Goal: Contribute content: Contribute content

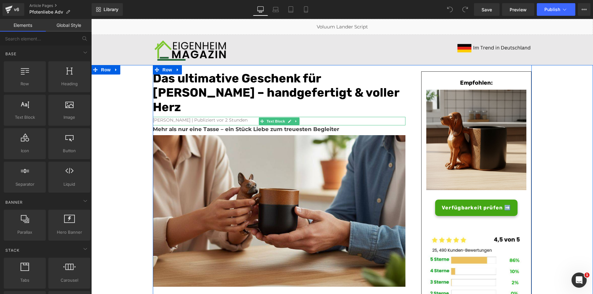
click at [214, 120] on font "[PERSON_NAME] | Publiziert vor 2 Stunden" at bounding box center [200, 120] width 95 height 6
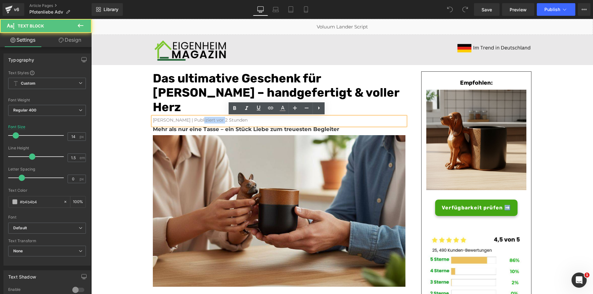
click at [214, 120] on font "[PERSON_NAME] | Publiziert vor 2 Stunden" at bounding box center [200, 120] width 95 height 6
paste div
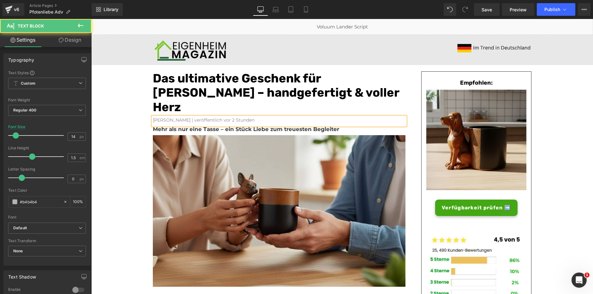
click at [200, 120] on font "[PERSON_NAME] | veröffentlich vor 2 Stunden" at bounding box center [204, 120] width 102 height 6
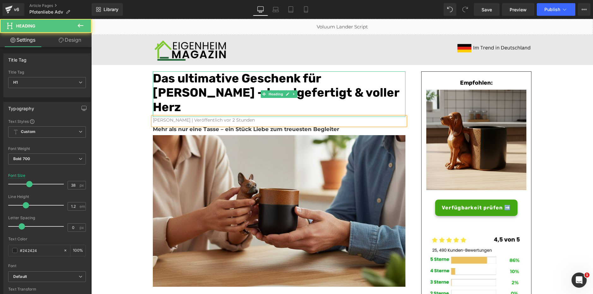
click at [177, 95] on font "Das ultimative Geschenk für [PERSON_NAME] – handgefertigt & voller Herz" at bounding box center [276, 92] width 246 height 43
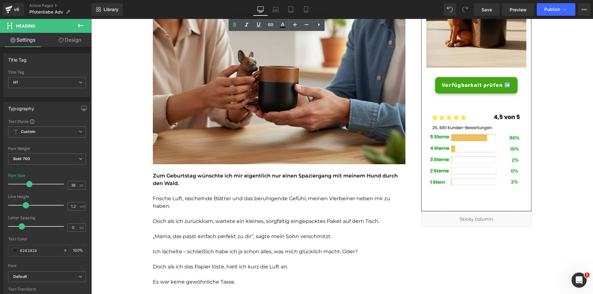
scroll to position [124, 0]
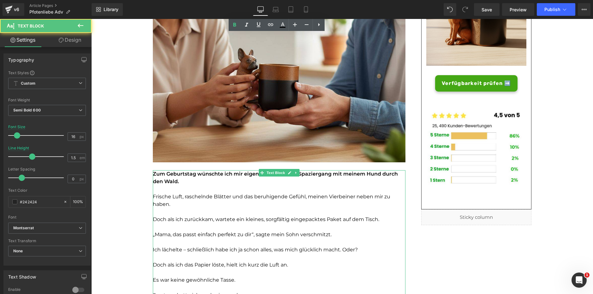
click at [165, 177] on p "Zum Geburtstag wünschte ich mir eigentlich nur einen Spaziergang mit meinem Hun…" at bounding box center [279, 177] width 252 height 15
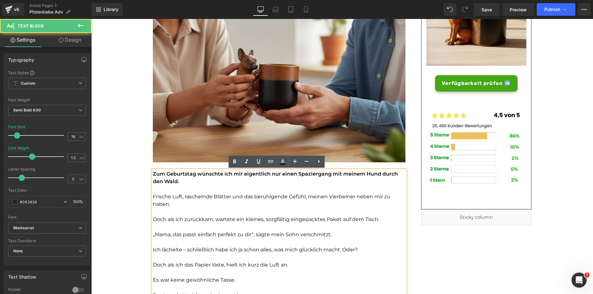
click at [190, 216] on font "Doch als ich zurückkam, wartete ein kleines, sorgfältig eingepacktes Paket auf …" at bounding box center [266, 219] width 226 height 6
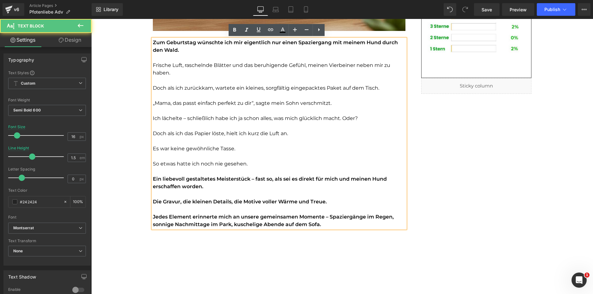
scroll to position [256, 0]
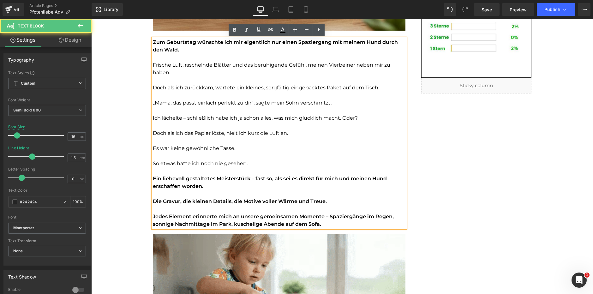
click at [190, 216] on font "Jedes Element erinnerte mich an unsere gemeinsamen Momente – Spaziergänge im Re…" at bounding box center [273, 220] width 241 height 14
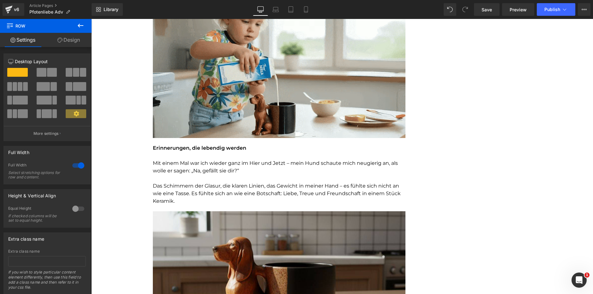
scroll to position [499, 0]
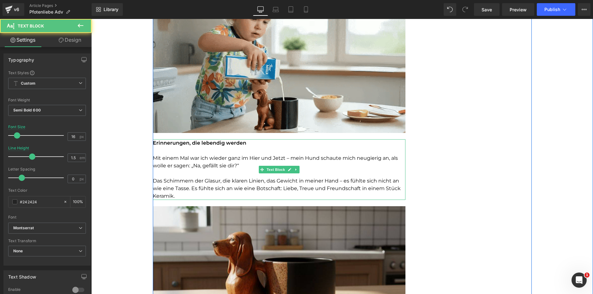
click at [199, 155] on font "Mit einem Mal war ich wieder ganz im Hier und Jetzt – mein Hund schaute mich ne…" at bounding box center [275, 162] width 245 height 14
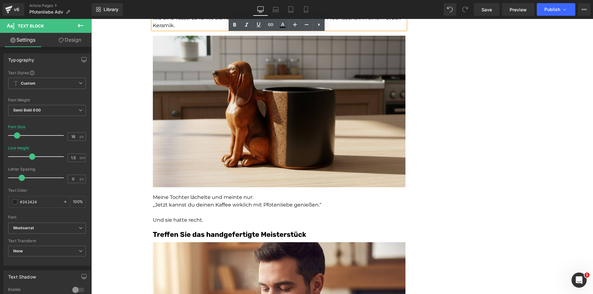
scroll to position [675, 0]
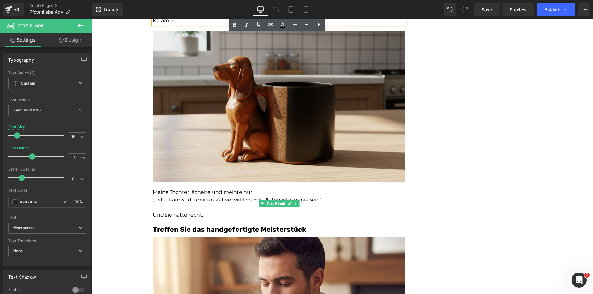
click at [182, 201] on p "„Jetzt kannst du deinen Kaffee wirklich mit Pfotenliebe genießen.“" at bounding box center [279, 200] width 252 height 8
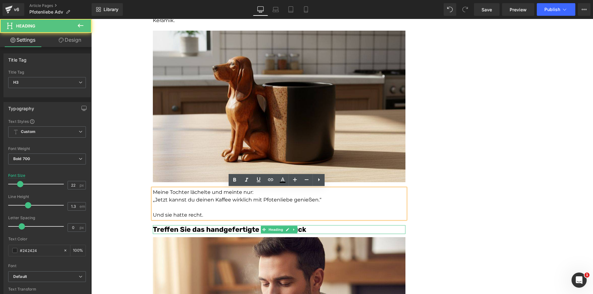
click at [176, 229] on font "Treffen Sie das handgefertigte Meisterstück" at bounding box center [229, 229] width 153 height 9
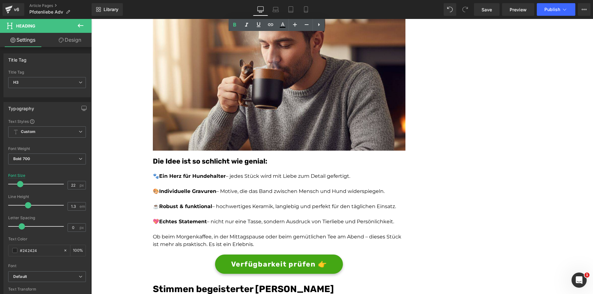
scroll to position [913, 0]
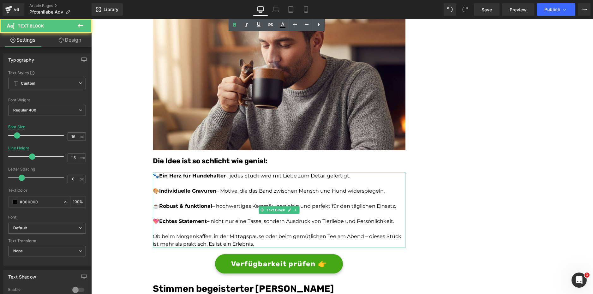
click at [204, 186] on p at bounding box center [279, 184] width 252 height 8
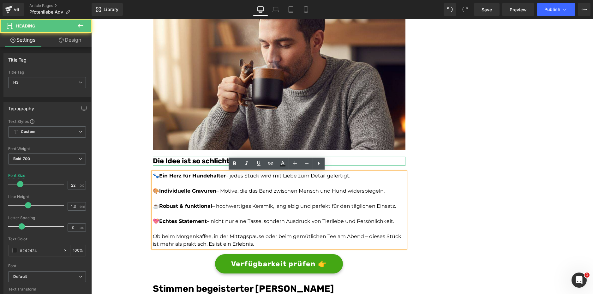
click at [186, 163] on font "Die Idee ist so schlicht wie genial:" at bounding box center [210, 161] width 114 height 9
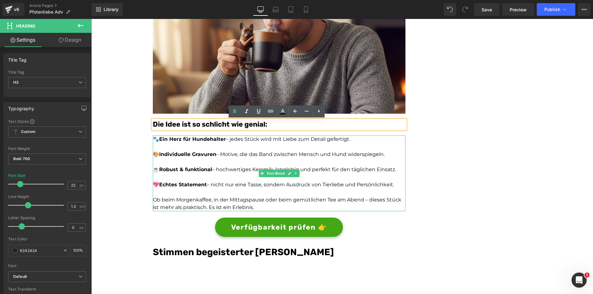
scroll to position [950, 0]
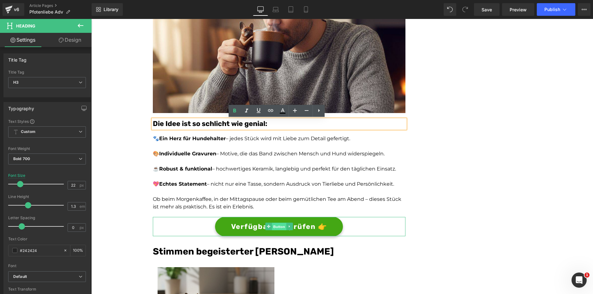
click at [276, 228] on span "Button" at bounding box center [279, 227] width 15 height 8
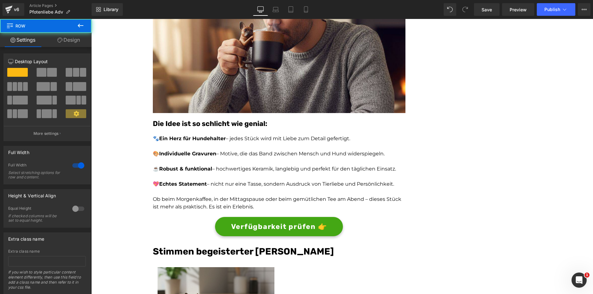
click at [130, 123] on div "Das ultimative Geschenk für [PERSON_NAME] – handgefertigt & voller Herz Heading…" at bounding box center [341, 61] width 501 height 1893
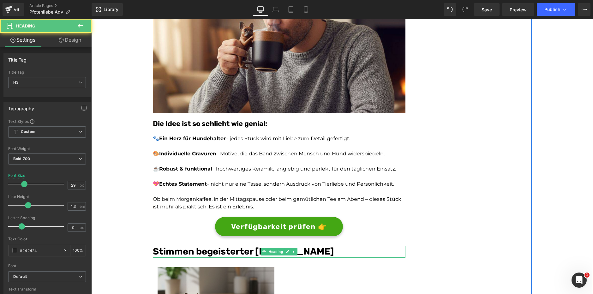
click at [169, 251] on font "Stimmen begeisterter [PERSON_NAME]" at bounding box center [243, 251] width 181 height 11
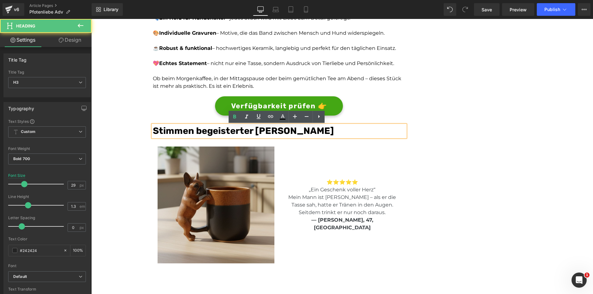
scroll to position [1071, 0]
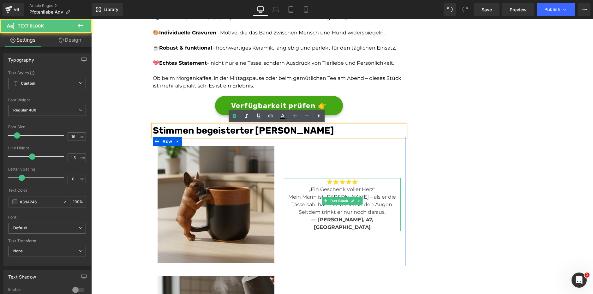
click at [314, 215] on span "Mein Mann ist [PERSON_NAME] – als er die Tasse sah, hatte er Tränen in den Auge…" at bounding box center [342, 204] width 108 height 21
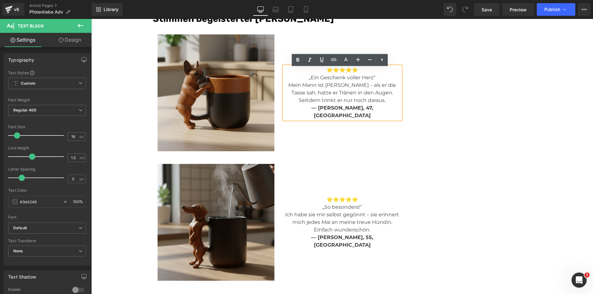
scroll to position [1184, 0]
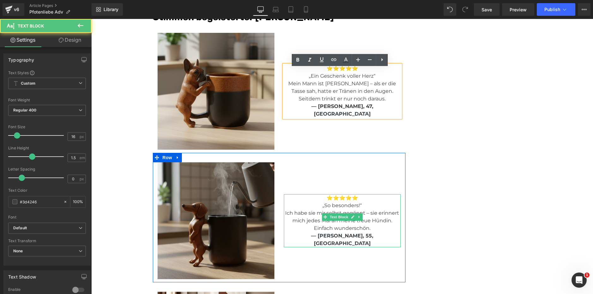
click at [337, 223] on div "⭐⭐⭐⭐⭐ „So besonders!“ Ich habe sie mir selbst gegönnt – sie erinnert mich jedes…" at bounding box center [342, 220] width 117 height 53
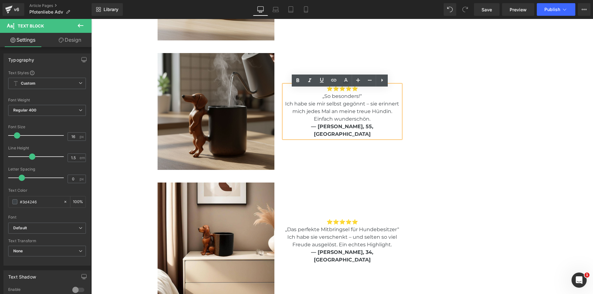
scroll to position [1294, 0]
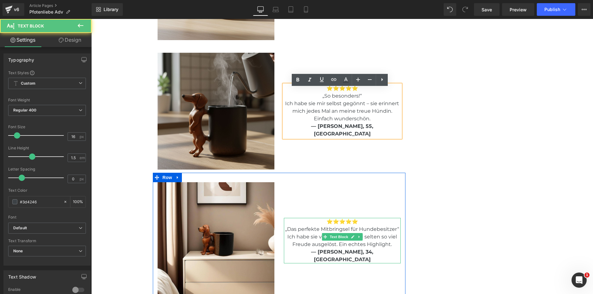
click at [332, 241] on div "⭐⭐⭐⭐⭐ „Das perfekte Mitbringsel für Hundebesitzer“ Ich habe sie verschenkt – un…" at bounding box center [342, 240] width 117 height 45
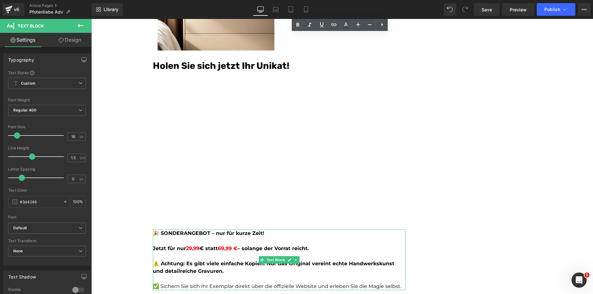
scroll to position [1540, 0]
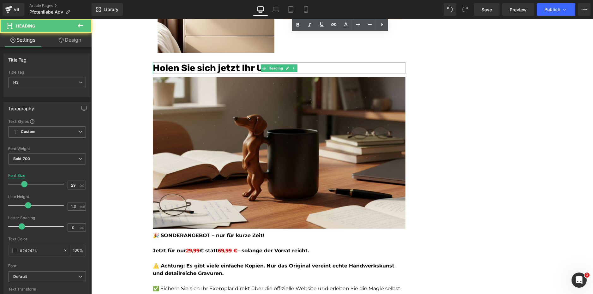
click at [225, 67] on font "Holen Sie sich jetzt Ihr Unikat!" at bounding box center [221, 67] width 136 height 11
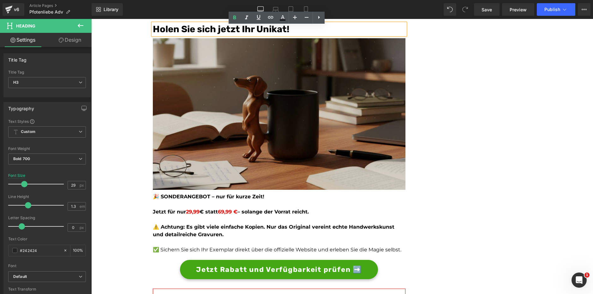
scroll to position [1579, 0]
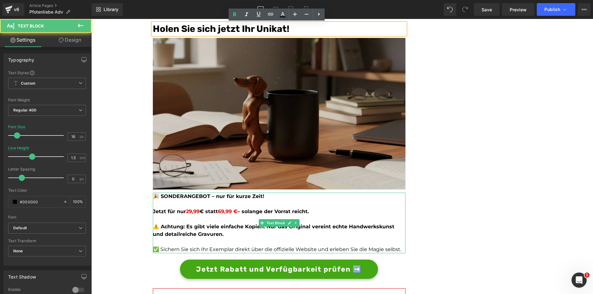
click at [205, 224] on b "⚠️ Achtung: Es gibt viele einfache Kopien. Nur das Original vereint echte Handw…" at bounding box center [273, 230] width 241 height 14
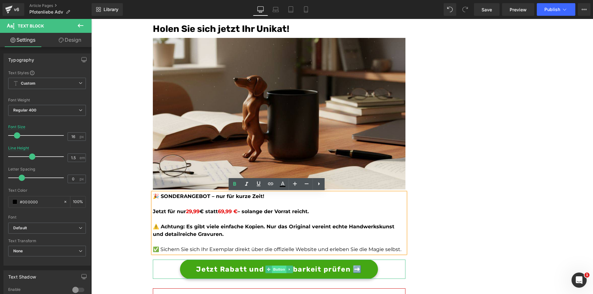
click at [272, 270] on span "Button" at bounding box center [279, 269] width 15 height 8
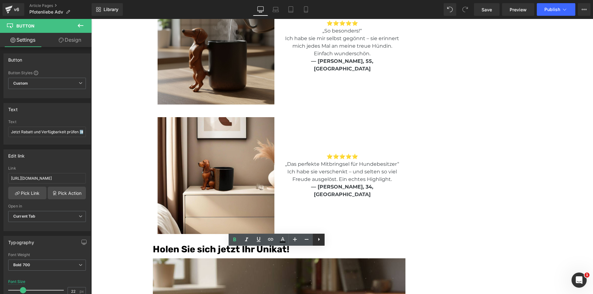
scroll to position [1323, 0]
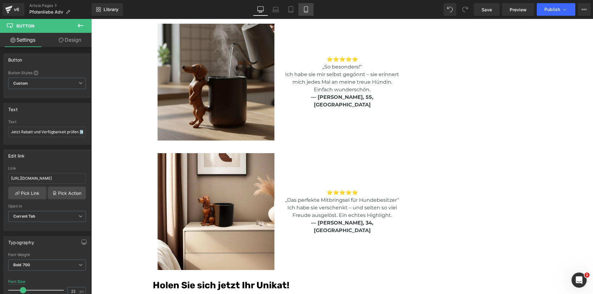
click at [310, 9] on link "Mobile" at bounding box center [305, 9] width 15 height 13
type input "14"
type input "100"
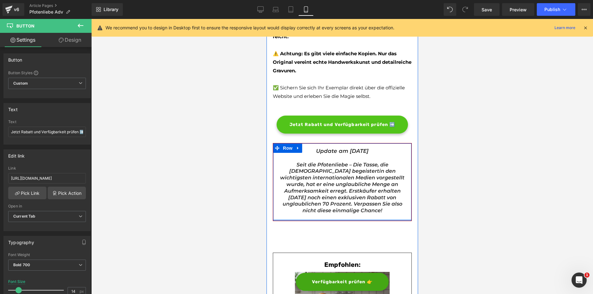
scroll to position [1783, 0]
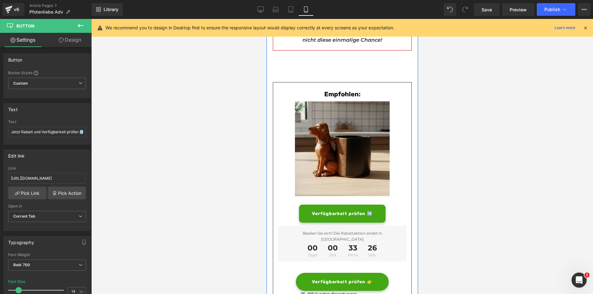
click at [399, 215] on div "Verfügbarkeit prüfen ➡️ Button" at bounding box center [341, 213] width 129 height 18
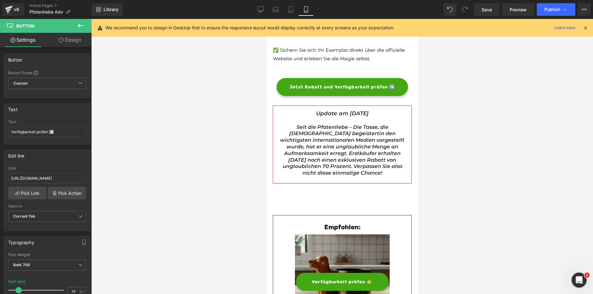
scroll to position [1808, 0]
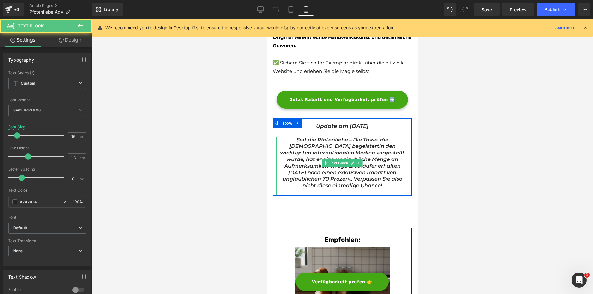
click at [350, 161] on div "Seit die Pfotenliebe – Die Tasse, die Hundehalter begeistert in den wichtigsten…" at bounding box center [342, 166] width 132 height 59
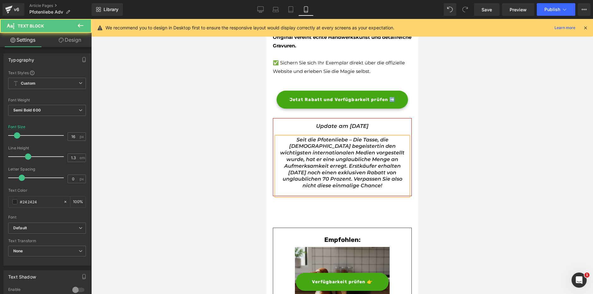
click at [350, 161] on icon "in den wichtigsten internationalen Medien vorgestellt wurde, hat er eine unglau…" at bounding box center [342, 165] width 124 height 45
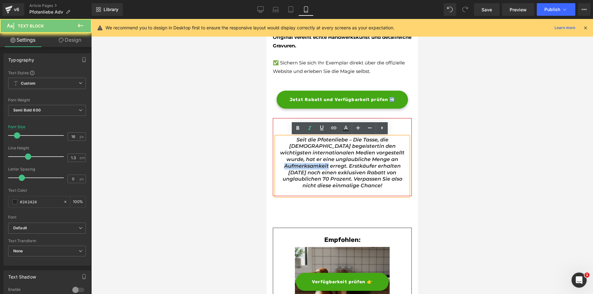
click at [350, 161] on icon "in den wichtigsten internationalen Medien vorgestellt wurde, hat er eine unglau…" at bounding box center [342, 165] width 124 height 45
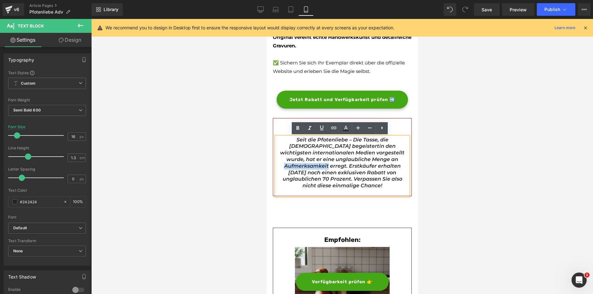
copy p "Seit die Pfotenliebe – Die Tasse, die Hundehalter begeistert in den wichtigsten…"
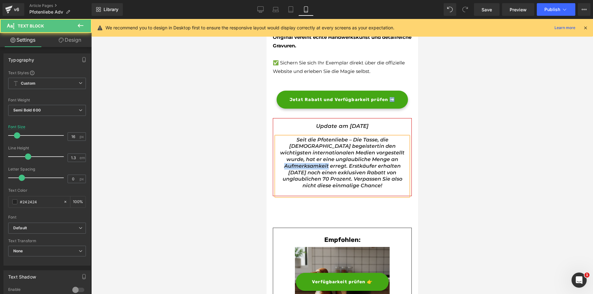
click at [350, 172] on icon "in den wichtigsten internationalen Medien vorgestellt wurde, hat er eine unglau…" at bounding box center [342, 165] width 124 height 45
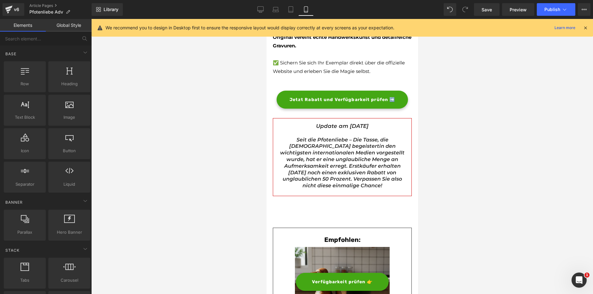
click at [234, 152] on div at bounding box center [341, 156] width 501 height 275
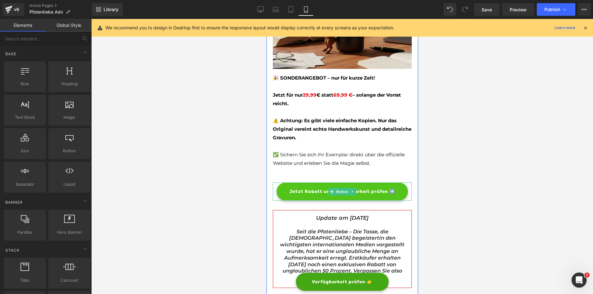
scroll to position [1713, 0]
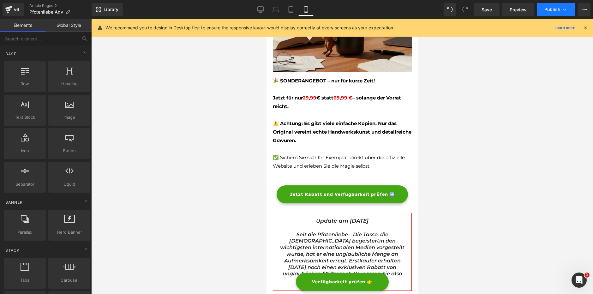
click at [554, 15] on button "Publish" at bounding box center [555, 9] width 38 height 13
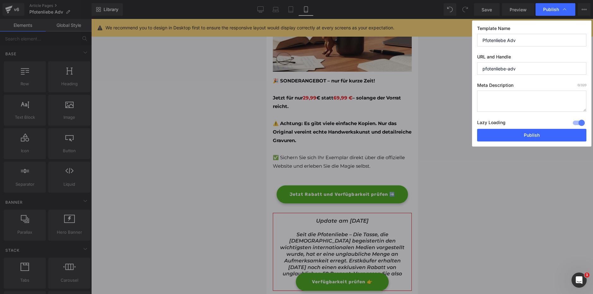
click at [580, 123] on div at bounding box center [578, 123] width 15 height 10
click at [533, 136] on button "Publish" at bounding box center [531, 135] width 109 height 13
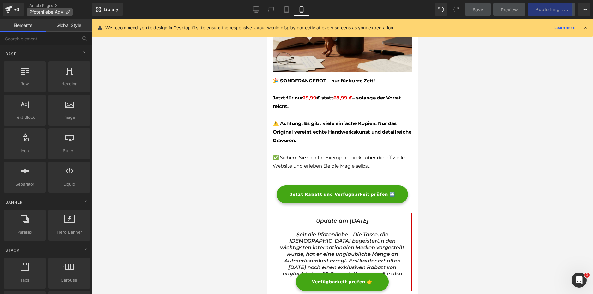
click at [42, 14] on span "Pfotenliebe Adv" at bounding box center [46, 11] width 34 height 5
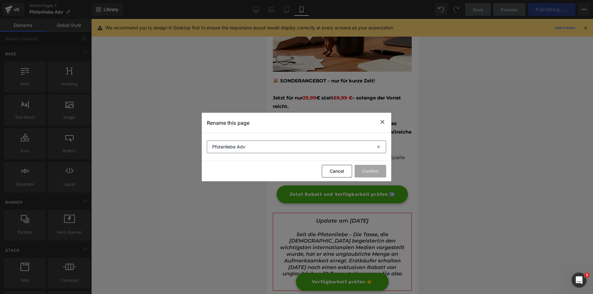
drag, startPoint x: 228, startPoint y: 153, endPoint x: 228, endPoint y: 150, distance: 3.8
click at [228, 150] on section "Pfotenliebe Adv" at bounding box center [296, 147] width 189 height 28
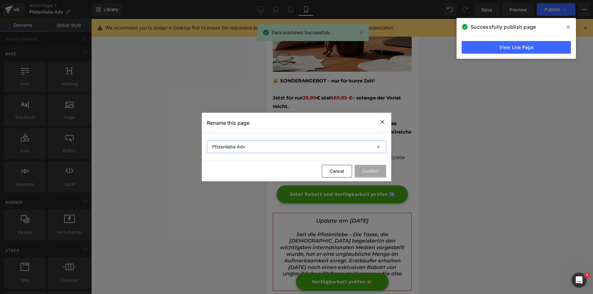
click at [228, 150] on input "Pfotenliebe Adv" at bounding box center [296, 146] width 179 height 13
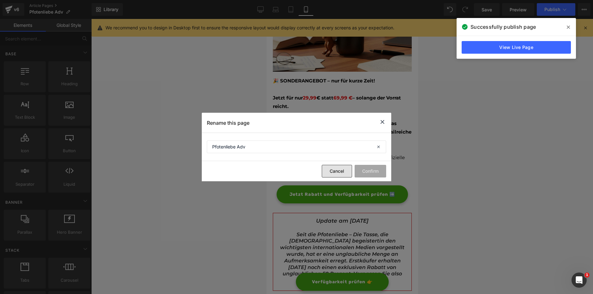
click at [337, 176] on button "Cancel" at bounding box center [337, 171] width 30 height 13
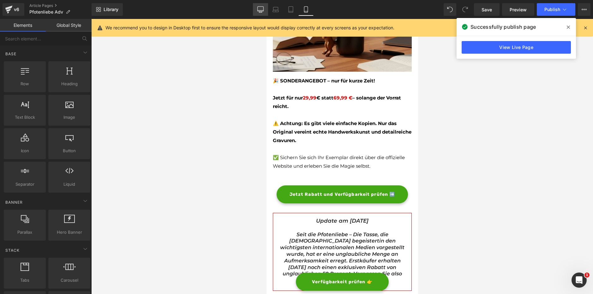
click at [255, 11] on link "Desktop" at bounding box center [260, 9] width 15 height 13
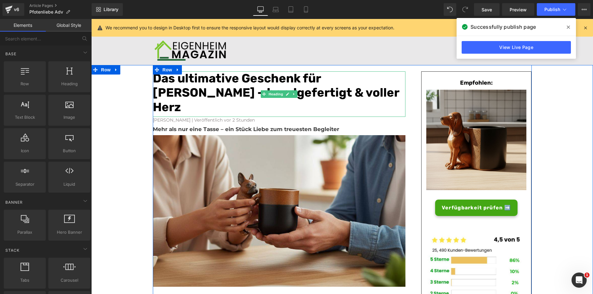
click at [204, 86] on font "Das ultimative Geschenk für [PERSON_NAME] – handgefertigt & voller Herz" at bounding box center [276, 92] width 246 height 43
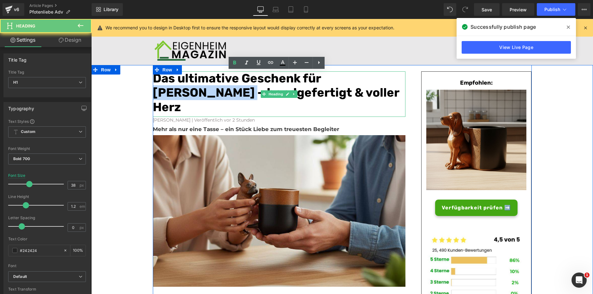
click at [204, 86] on font "Das ultimative Geschenk für [PERSON_NAME] – handgefertigt & voller Herz" at bounding box center [276, 92] width 246 height 43
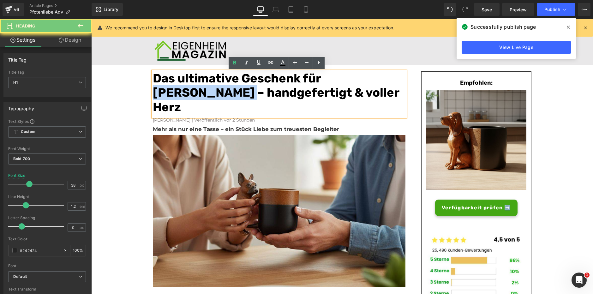
click at [204, 86] on font "Das ultimative Geschenk für [PERSON_NAME] – handgefertigt & voller Herz" at bounding box center [276, 92] width 246 height 43
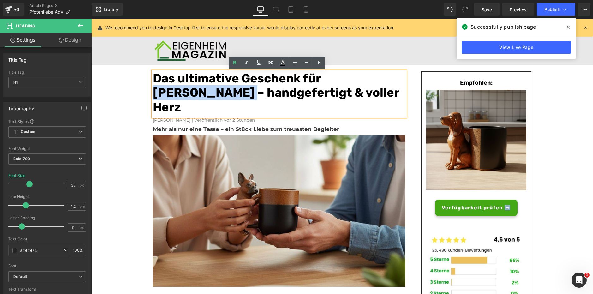
copy font "Das ultimative Geschenk für [PERSON_NAME] – handgefertigt & voller Herz"
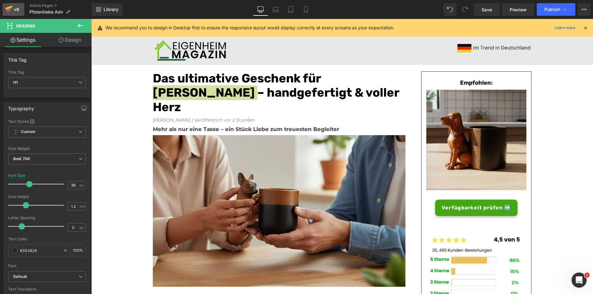
click at [21, 10] on link "v6" at bounding box center [14, 9] width 22 height 13
click at [47, 11] on span "Pfotenliebe Adv" at bounding box center [46, 11] width 34 height 5
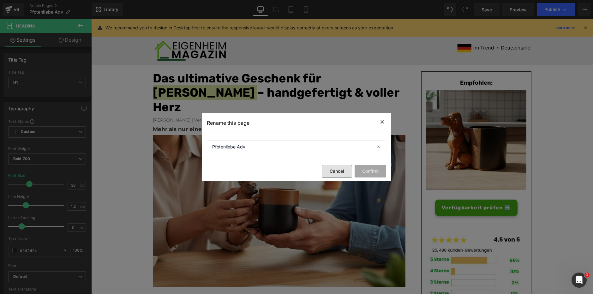
click at [332, 174] on button "Cancel" at bounding box center [337, 171] width 30 height 13
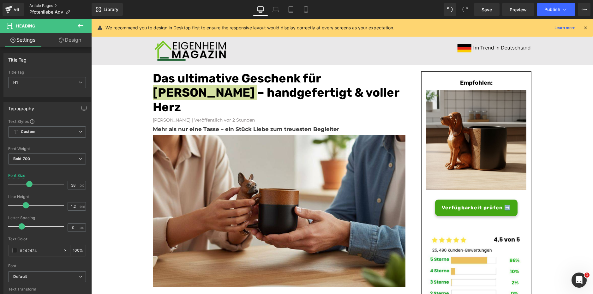
click at [52, 5] on link "Article Pages" at bounding box center [60, 5] width 62 height 5
click at [487, 5] on link "Save" at bounding box center [487, 9] width 26 height 13
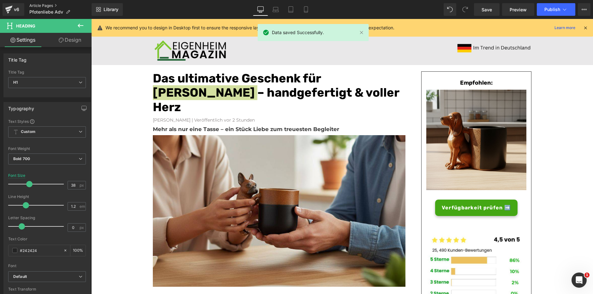
click at [58, 3] on link "Article Pages" at bounding box center [60, 5] width 62 height 5
